Goal: Check status: Check status

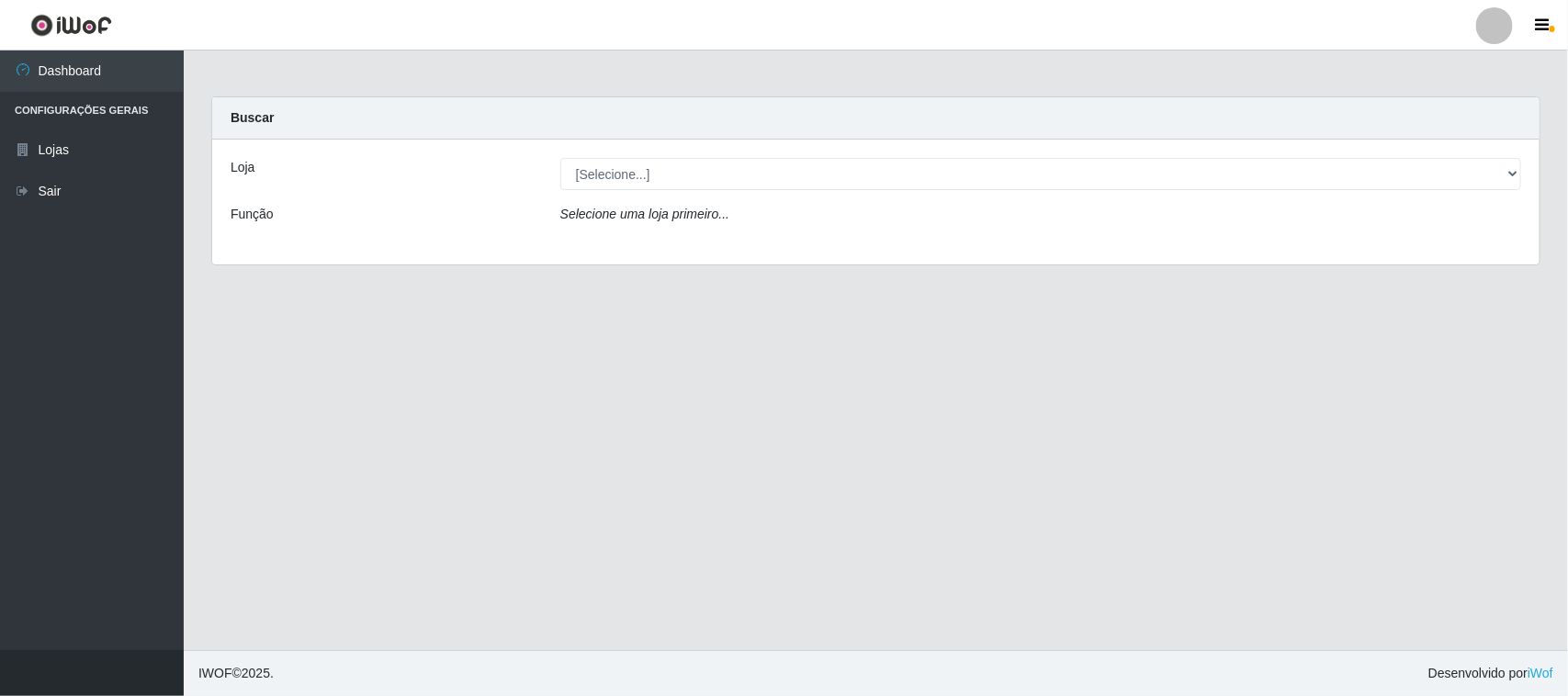
click at [963, 191] on div "Loja [Selecione...] Hiper Queiroz - Alto da Conceição Função Selecione uma loja…" at bounding box center [876, 202] width 1328 height 125
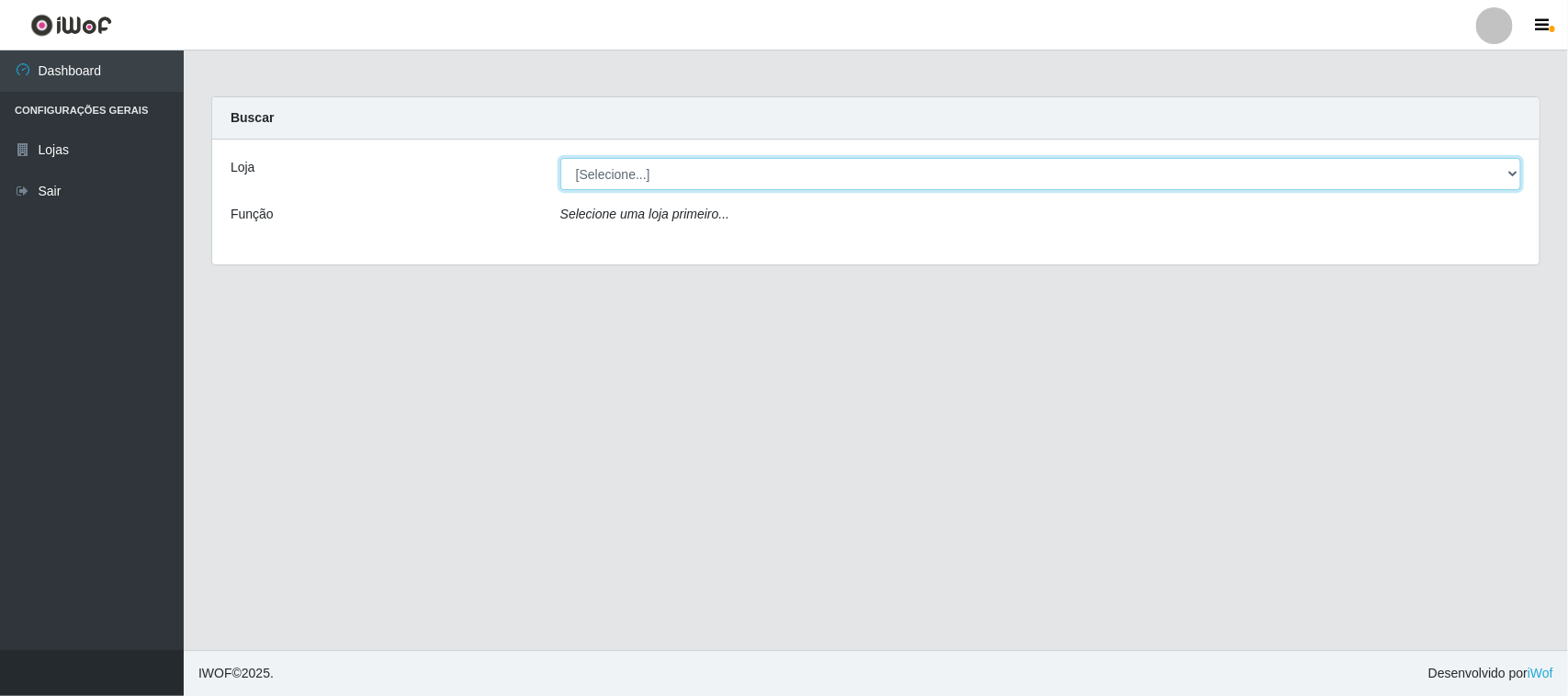
click at [942, 171] on select "[Selecione...] Hiper Queiroz - Alto da Conceição" at bounding box center [1040, 173] width 961 height 32
select select "515"
click at [560, 158] on select "[Selecione...] Hiper Queiroz - Alto da Conceição" at bounding box center [1040, 173] width 961 height 32
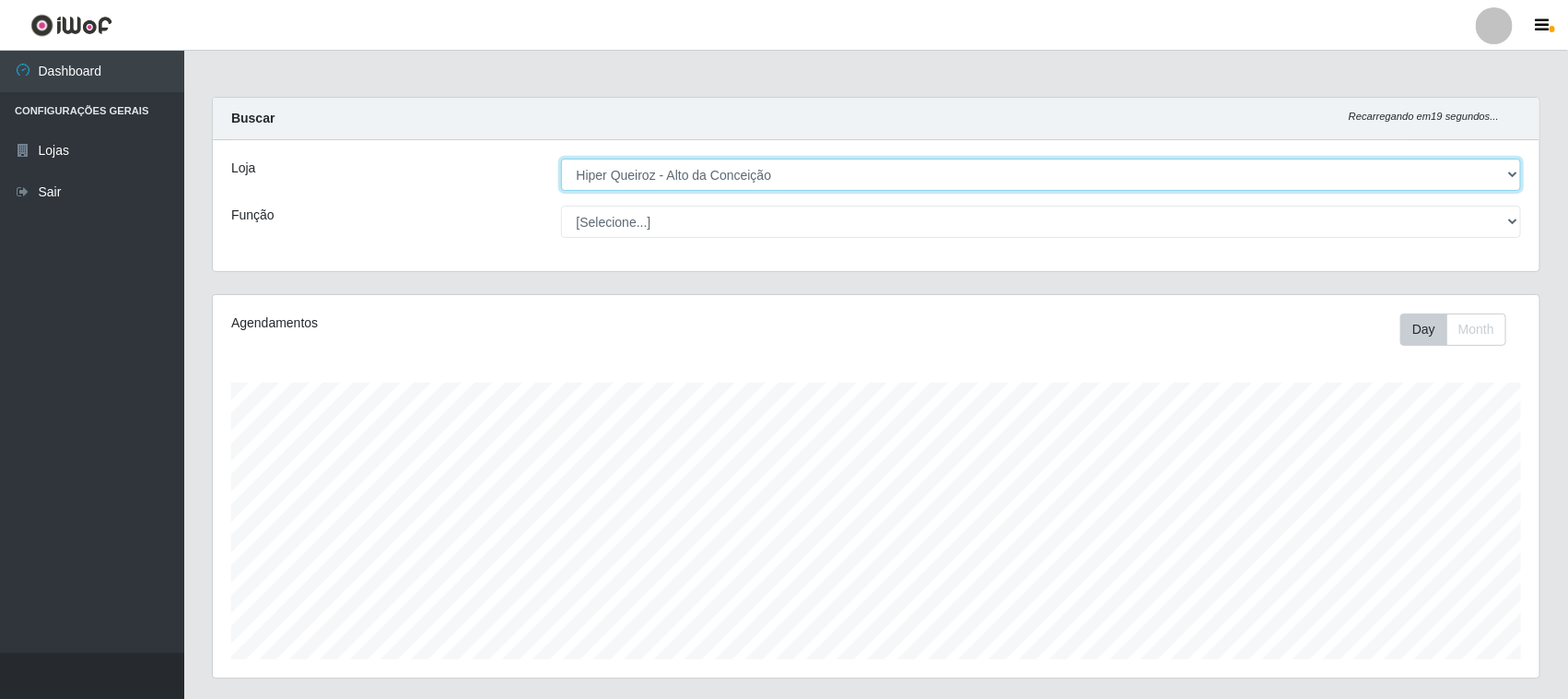
scroll to position [346, 0]
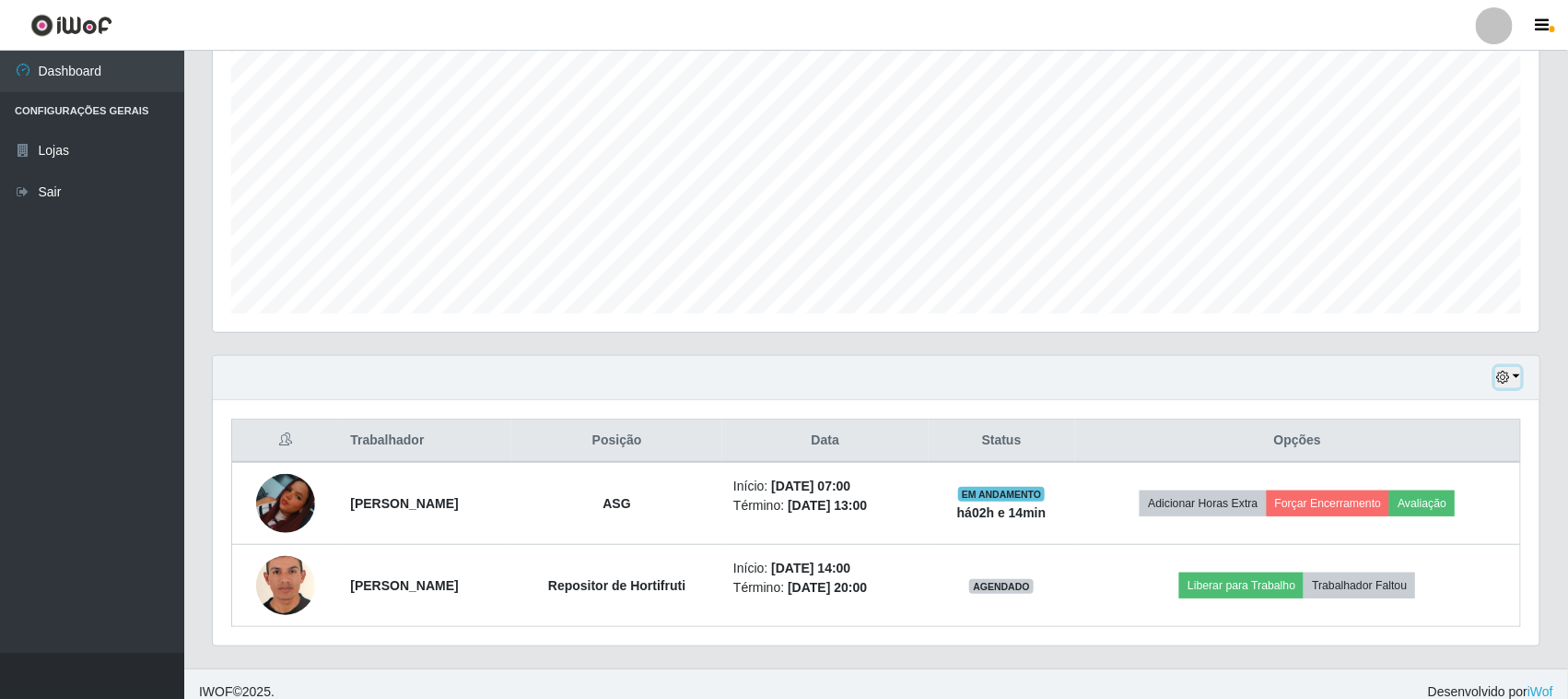
click at [1517, 374] on button "button" at bounding box center [1508, 377] width 26 height 21
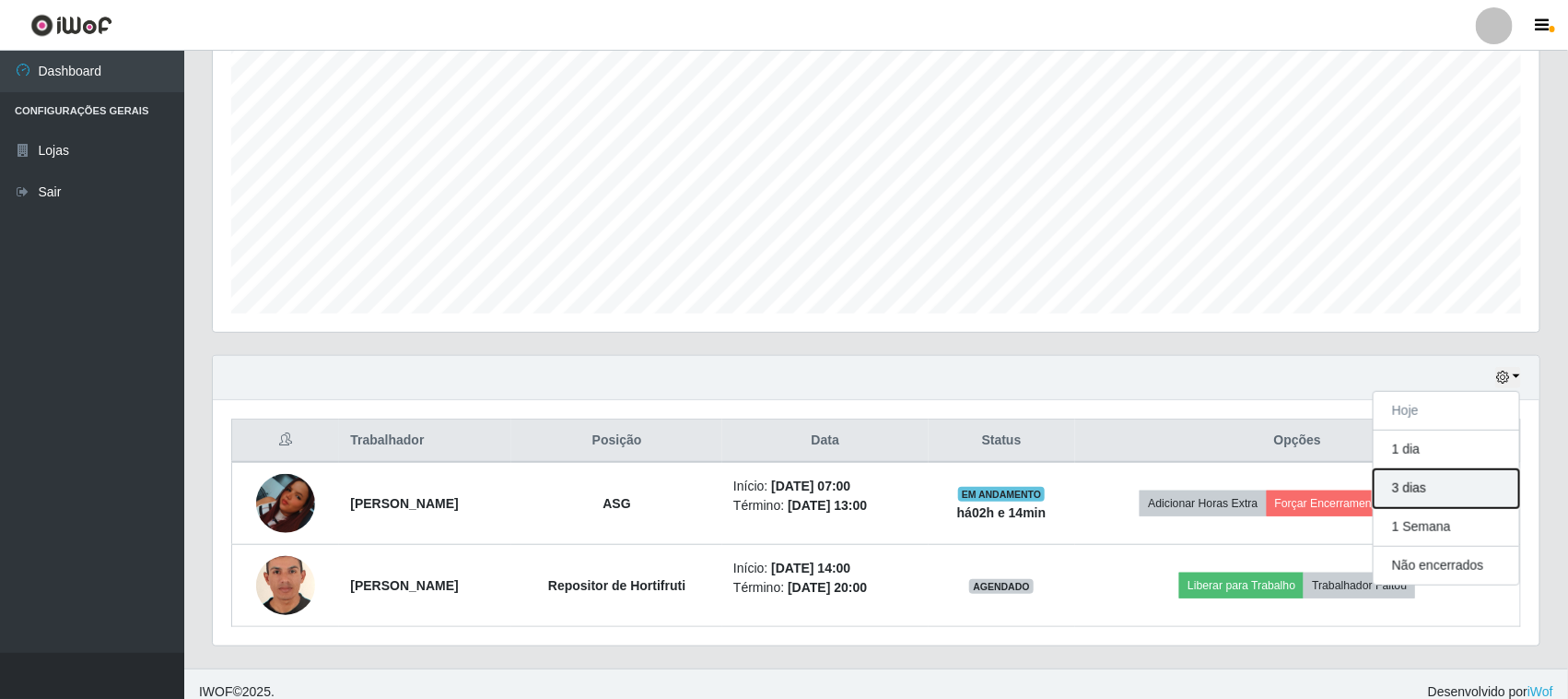
click at [1421, 480] on button "3 dias" at bounding box center [1446, 489] width 146 height 39
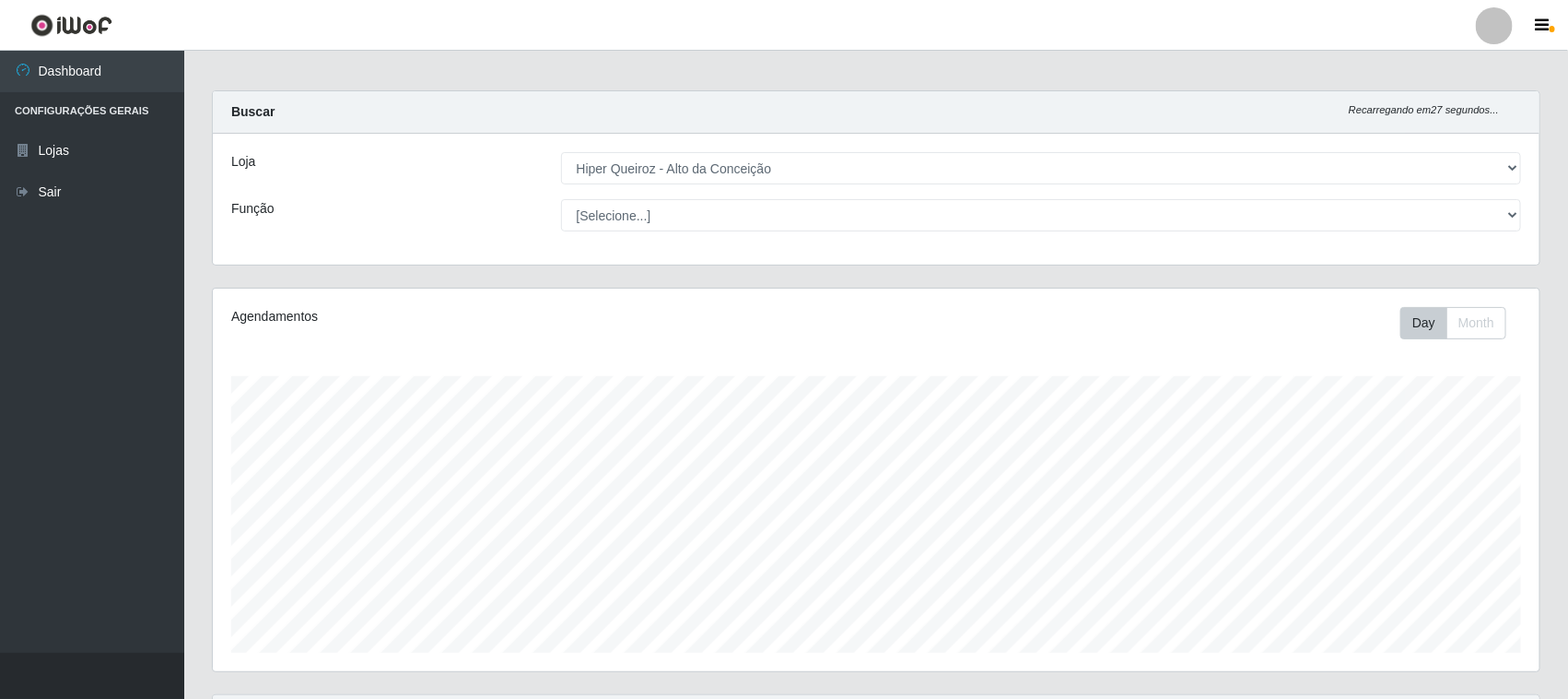
scroll to position [0, 0]
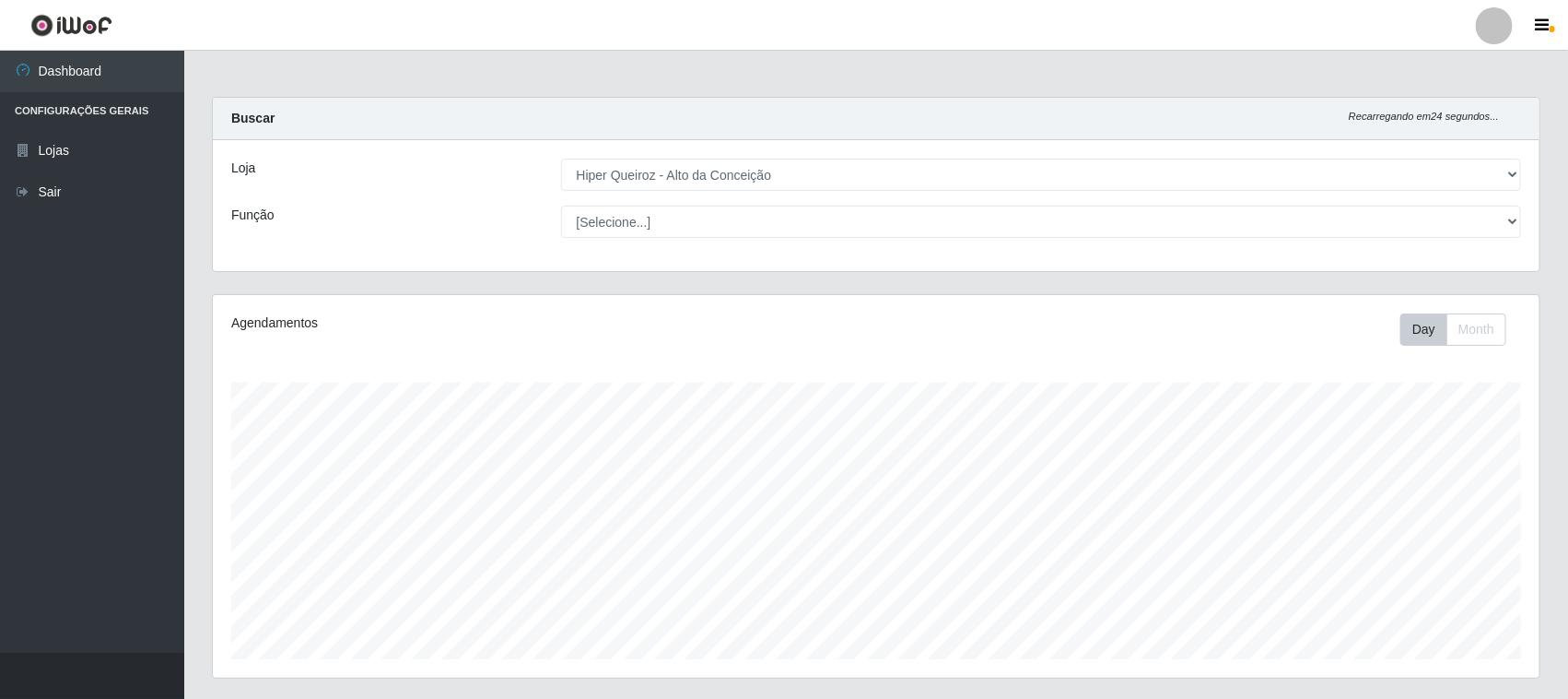
drag, startPoint x: 1119, startPoint y: 138, endPoint x: 940, endPoint y: 76, distance: 189.4
click at [1119, 138] on div "Buscar Recarregando em 24 segundos..." at bounding box center [876, 119] width 1327 height 42
